Goal: Obtain resource: Obtain resource

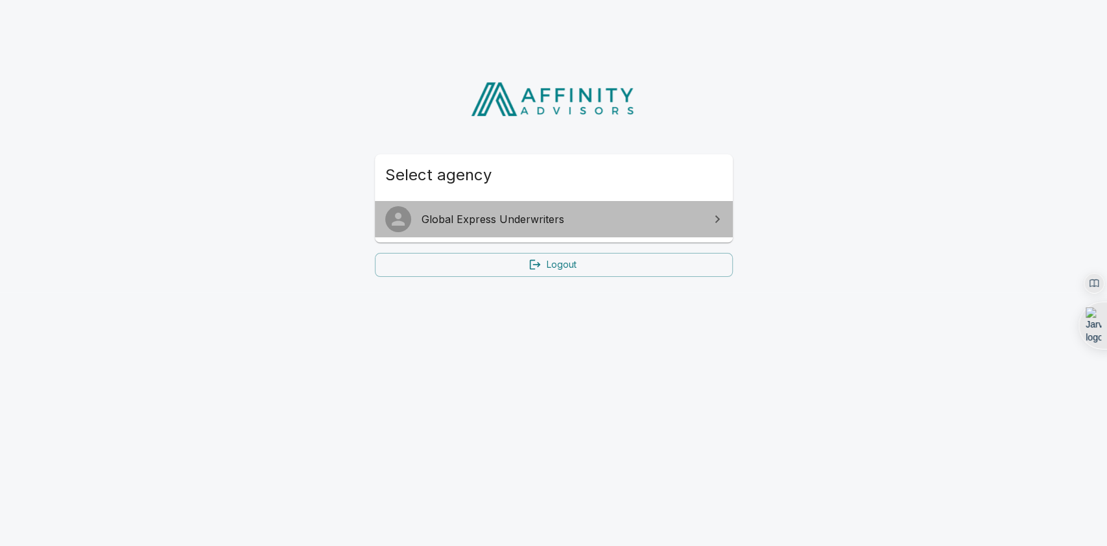
click at [489, 218] on span "Global Express Underwriters" at bounding box center [561, 219] width 280 height 16
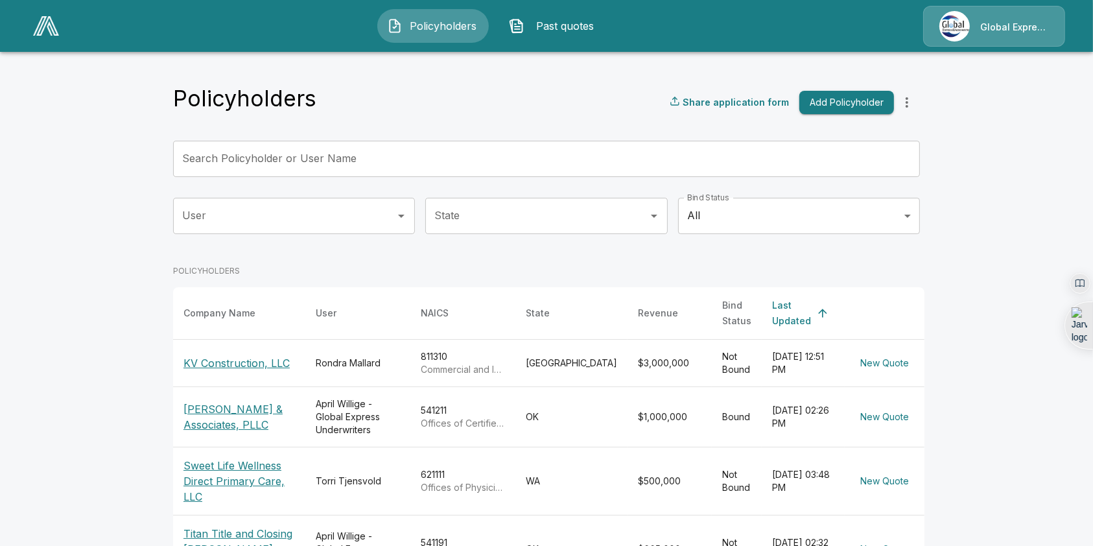
click at [248, 355] on p "KV Construction, LLC" at bounding box center [240, 363] width 112 height 16
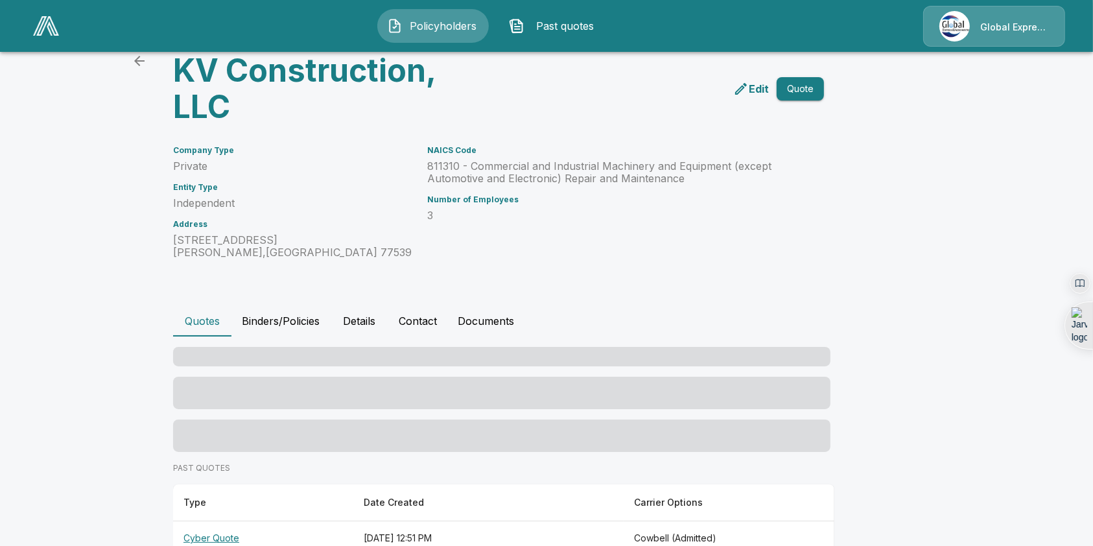
scroll to position [54, 0]
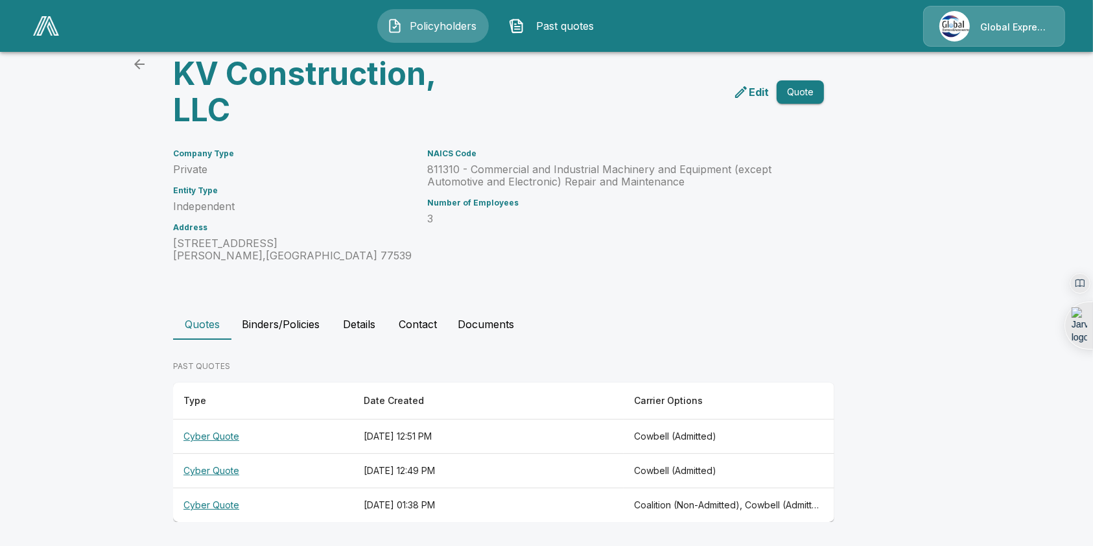
click at [213, 438] on th "Cyber Quote" at bounding box center [263, 437] width 180 height 34
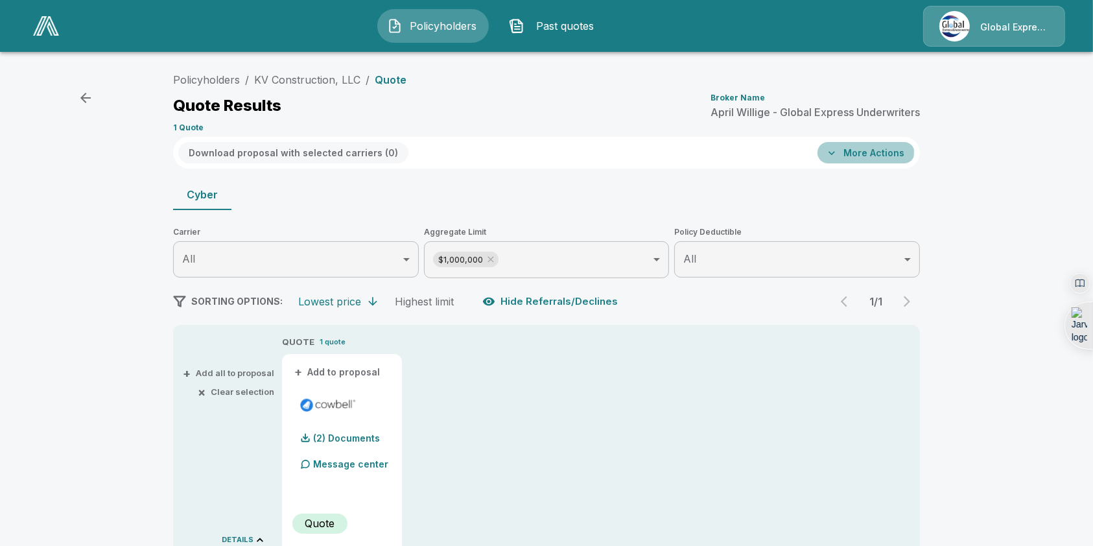
click at [866, 151] on button "More Actions" at bounding box center [866, 152] width 97 height 21
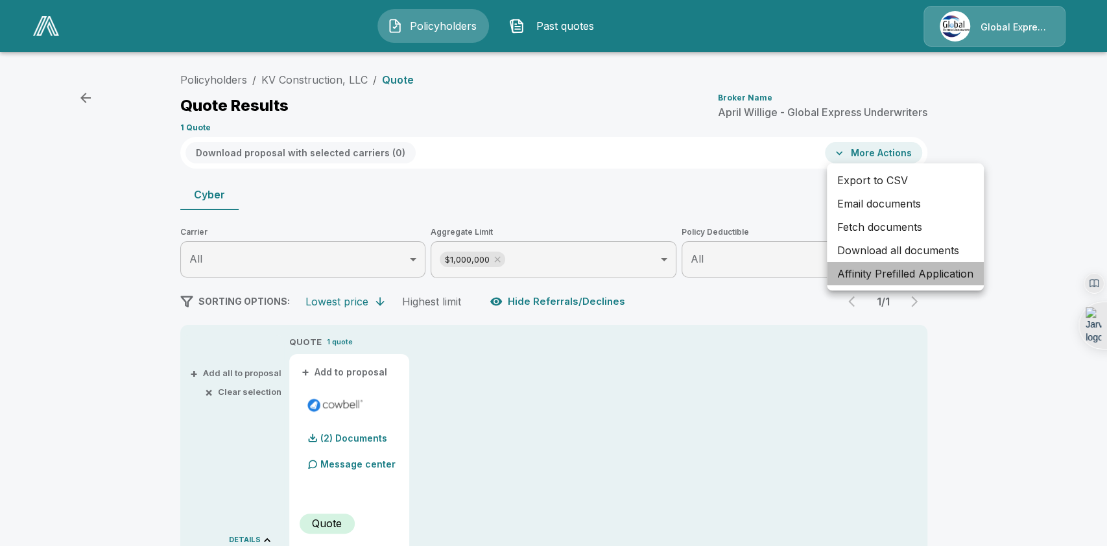
click at [860, 276] on li "Affinity Prefilled Application" at bounding box center [905, 273] width 157 height 23
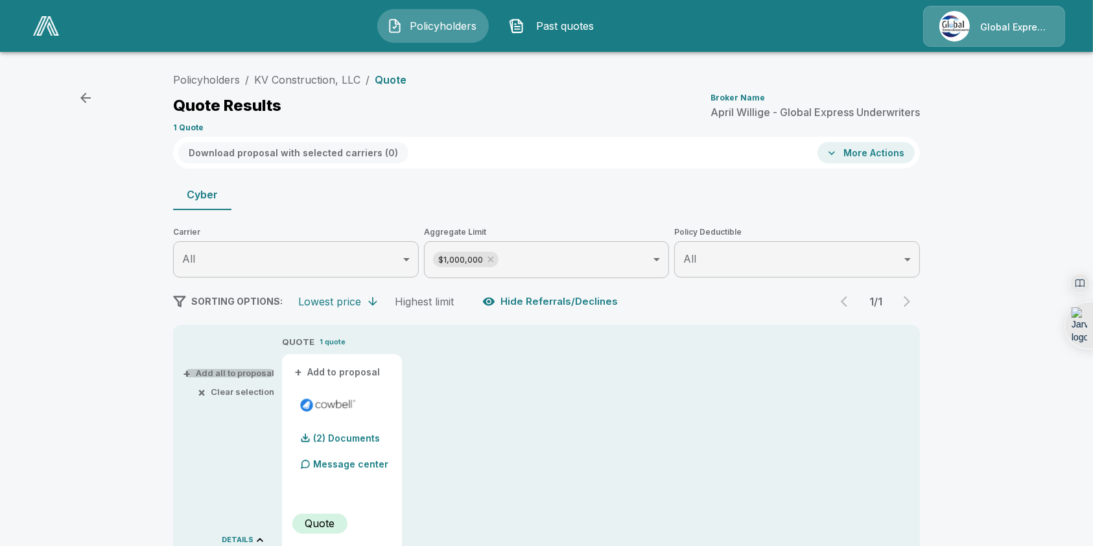
click at [237, 369] on button "+ Add all to proposal" at bounding box center [229, 373] width 89 height 8
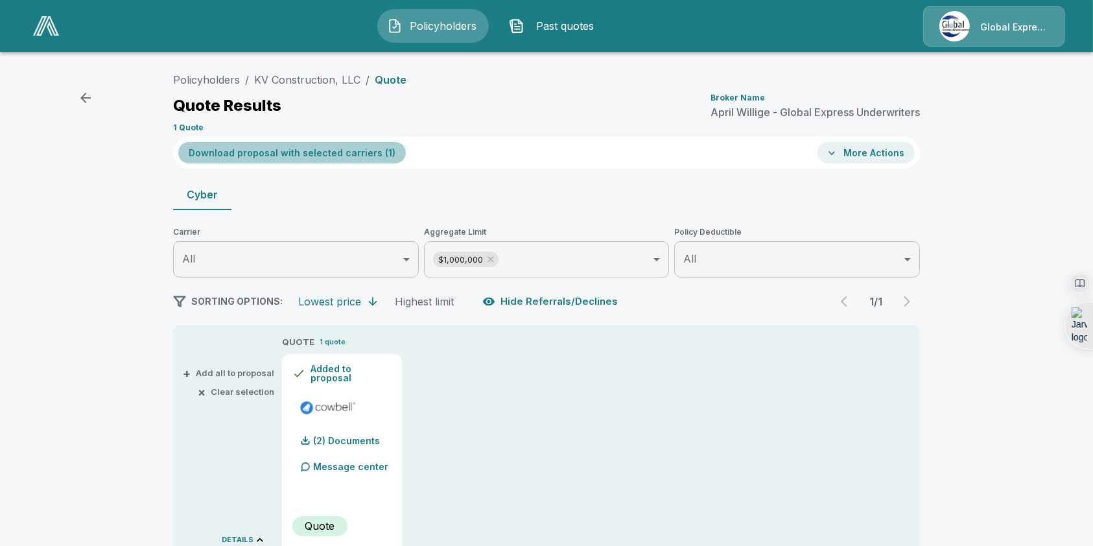
click at [342, 154] on button "Download proposal with selected carriers ( 1 )" at bounding box center [292, 152] width 228 height 21
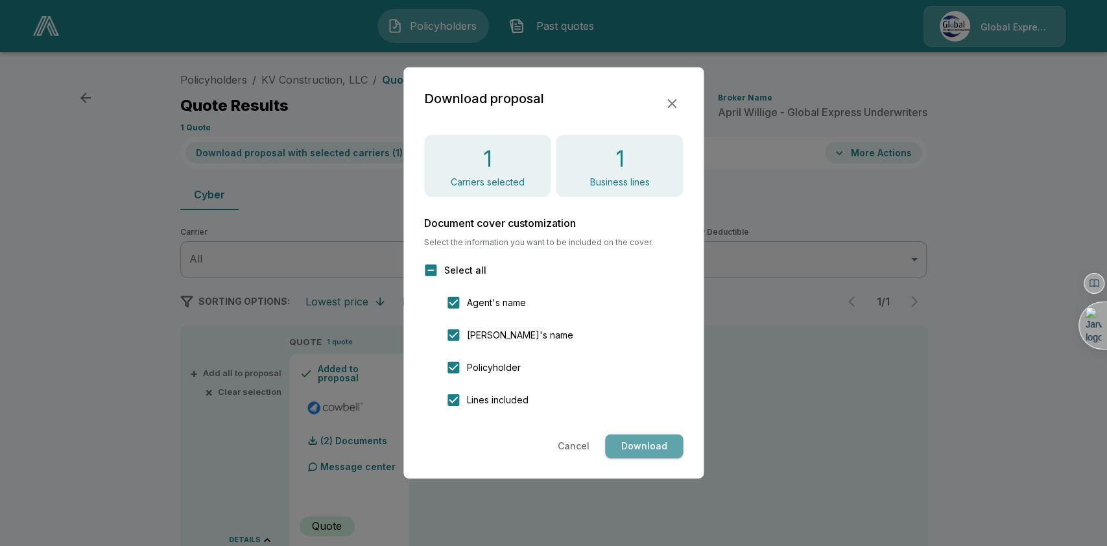
click at [650, 452] on button "Download" at bounding box center [644, 446] width 78 height 24
click at [583, 445] on button "Cancel" at bounding box center [573, 446] width 42 height 24
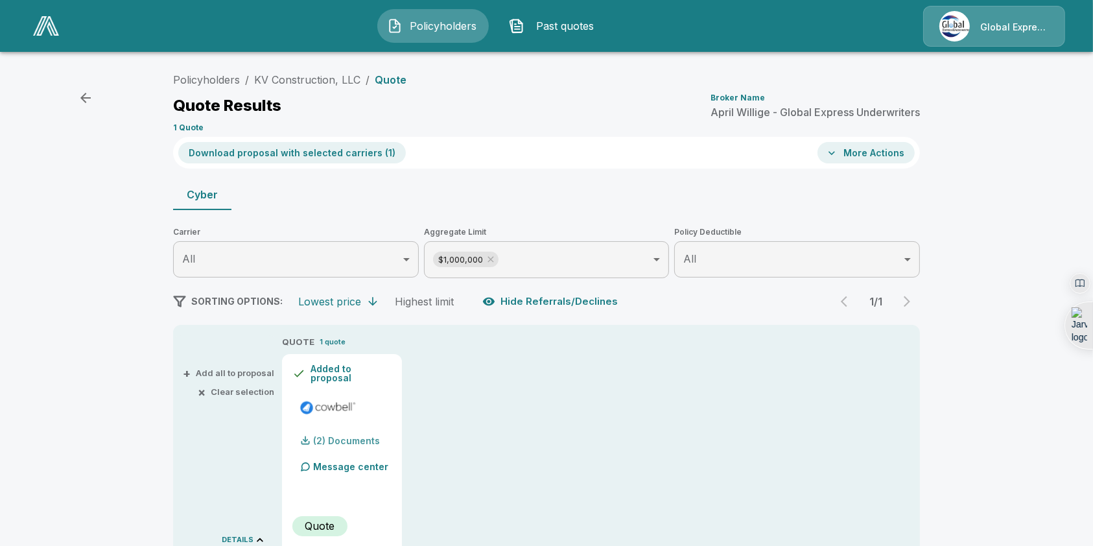
click at [358, 438] on p "(2) Documents" at bounding box center [346, 440] width 67 height 9
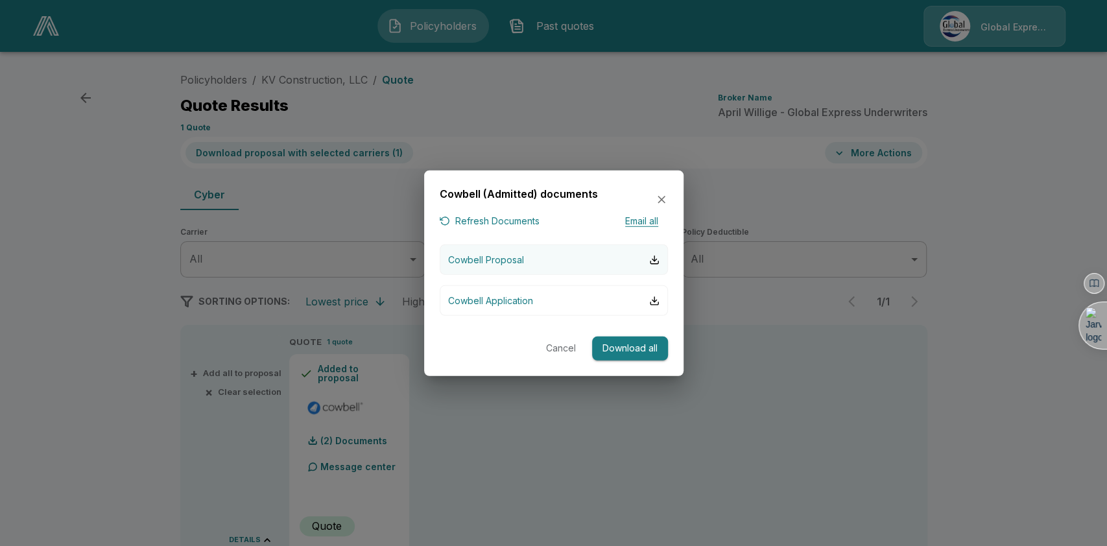
click at [557, 266] on button "Cowbell Proposal" at bounding box center [554, 259] width 228 height 30
click at [654, 255] on div "button" at bounding box center [654, 259] width 10 height 10
click at [634, 346] on button "Download all" at bounding box center [630, 349] width 76 height 24
